Goal: Task Accomplishment & Management: Use online tool/utility

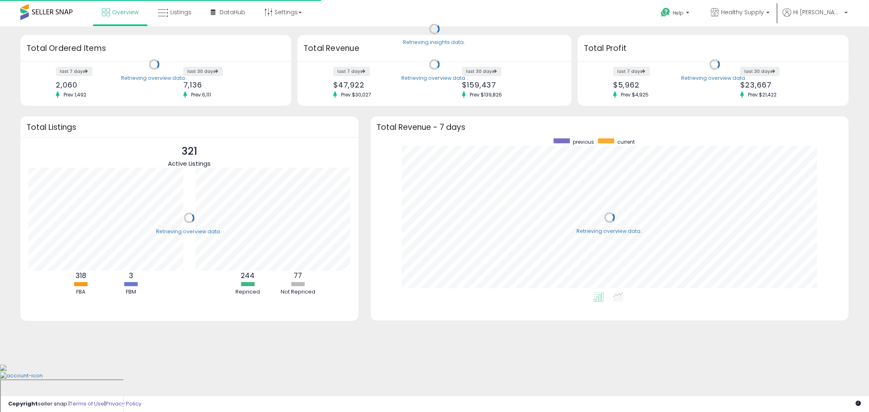
scroll to position [154, 462]
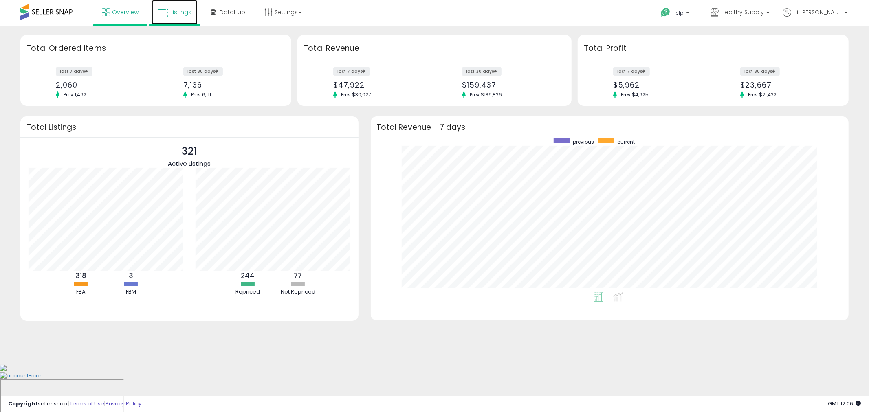
click at [163, 14] on icon at bounding box center [163, 13] width 11 height 11
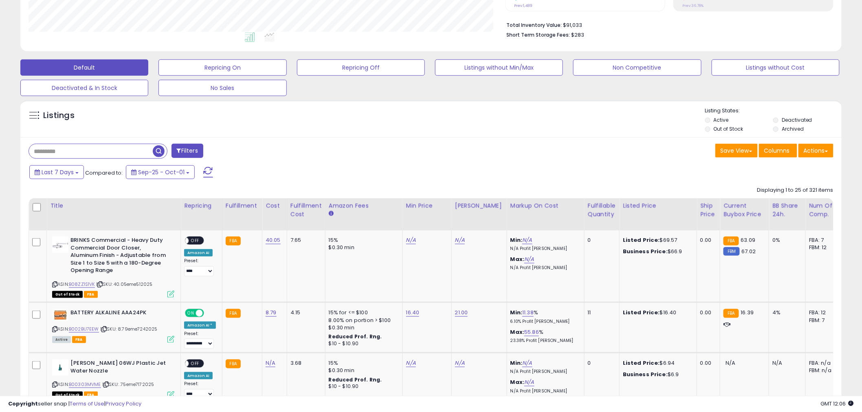
scroll to position [181, 0]
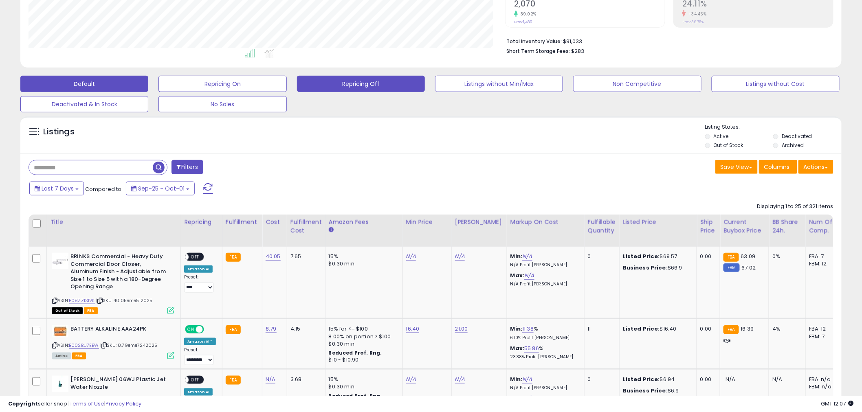
click at [357, 86] on button "Repricing Off" at bounding box center [361, 84] width 128 height 16
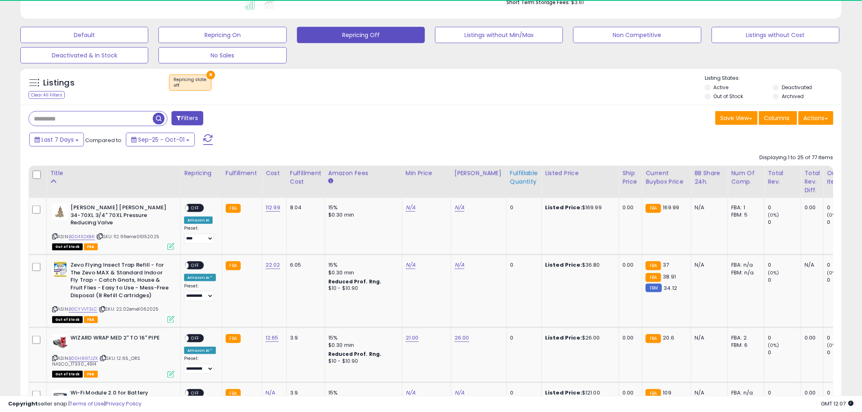
scroll to position [167, 477]
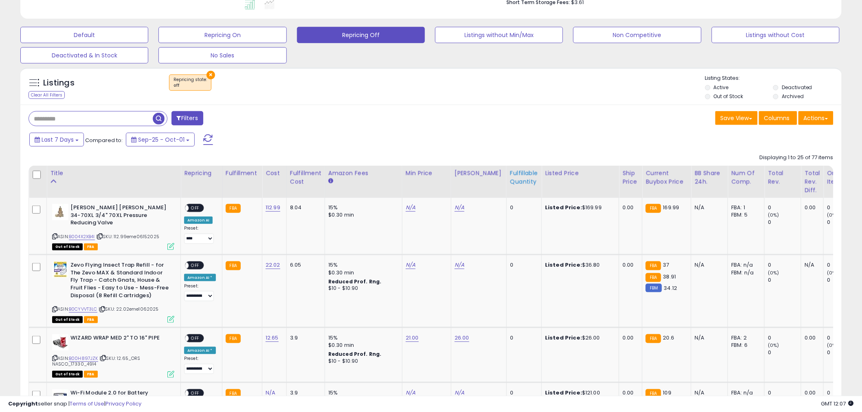
click at [516, 176] on div "Fulfillable Quantity" at bounding box center [524, 177] width 28 height 17
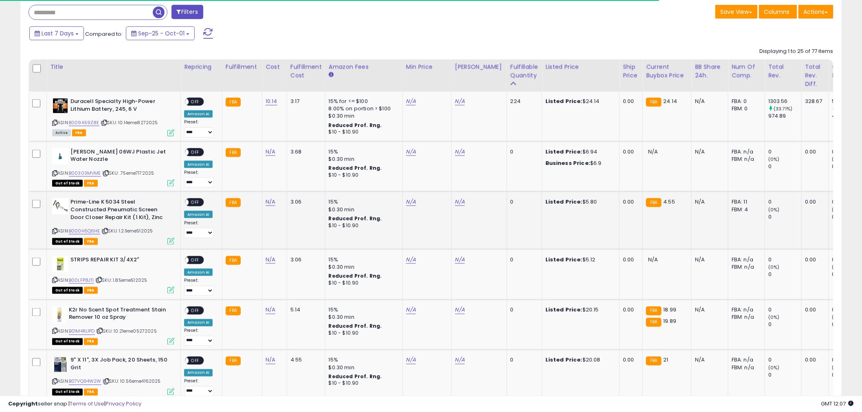
scroll to position [320, 0]
